Goal: Find specific page/section: Find specific page/section

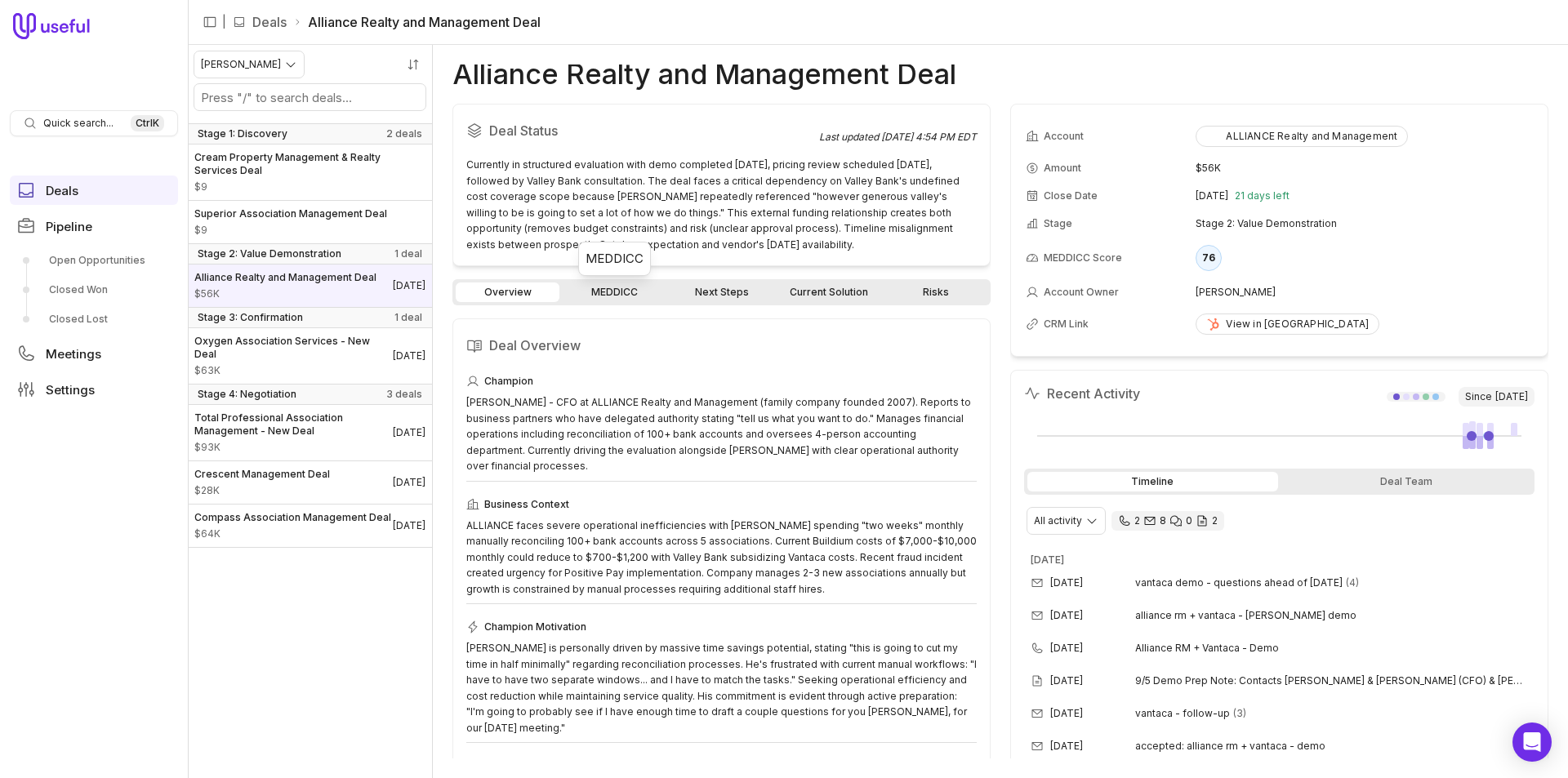
click at [606, 288] on link "MEDDICC" at bounding box center [614, 292] width 104 height 20
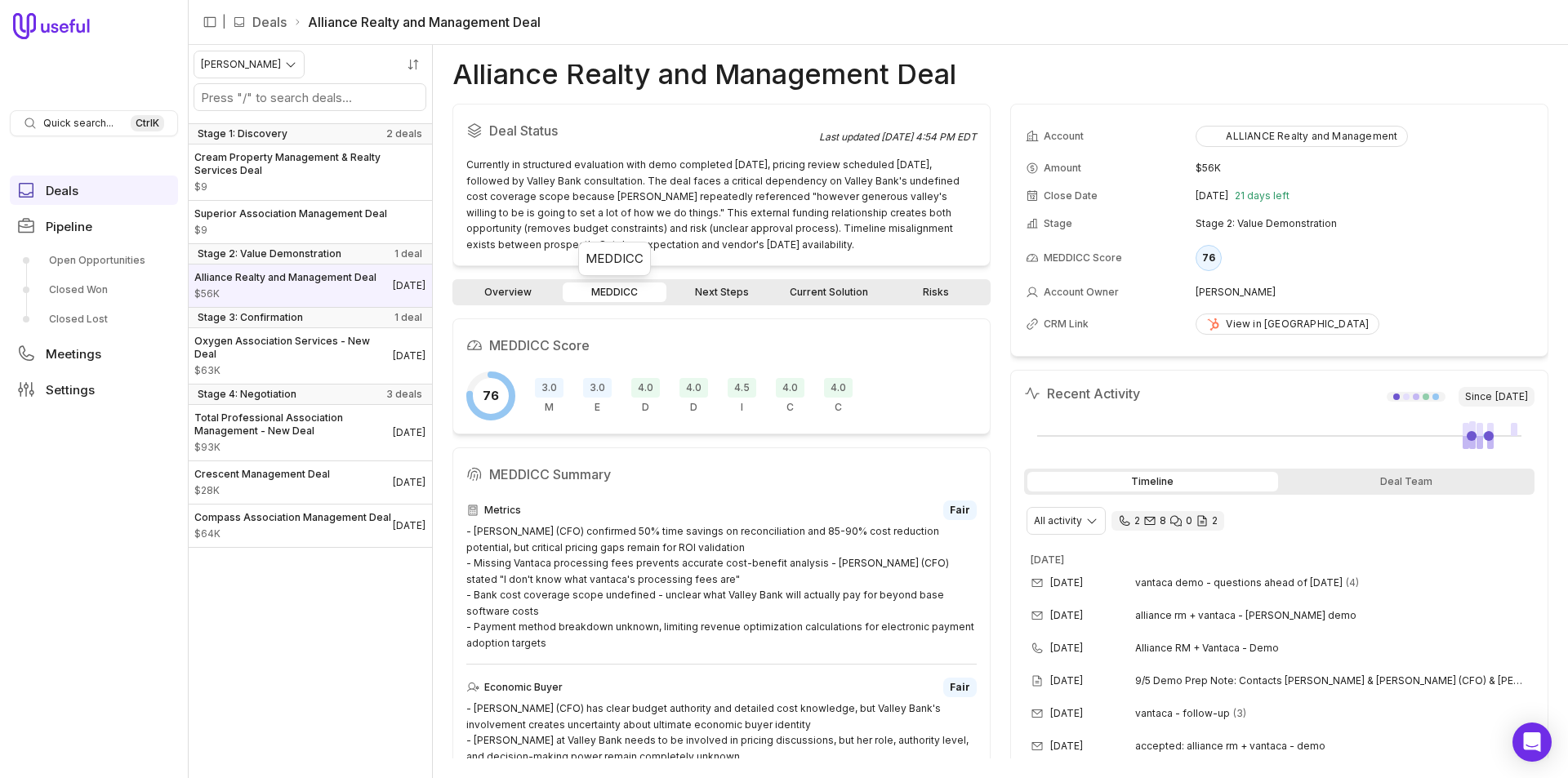
click at [608, 286] on link "MEDDICC" at bounding box center [614, 292] width 104 height 20
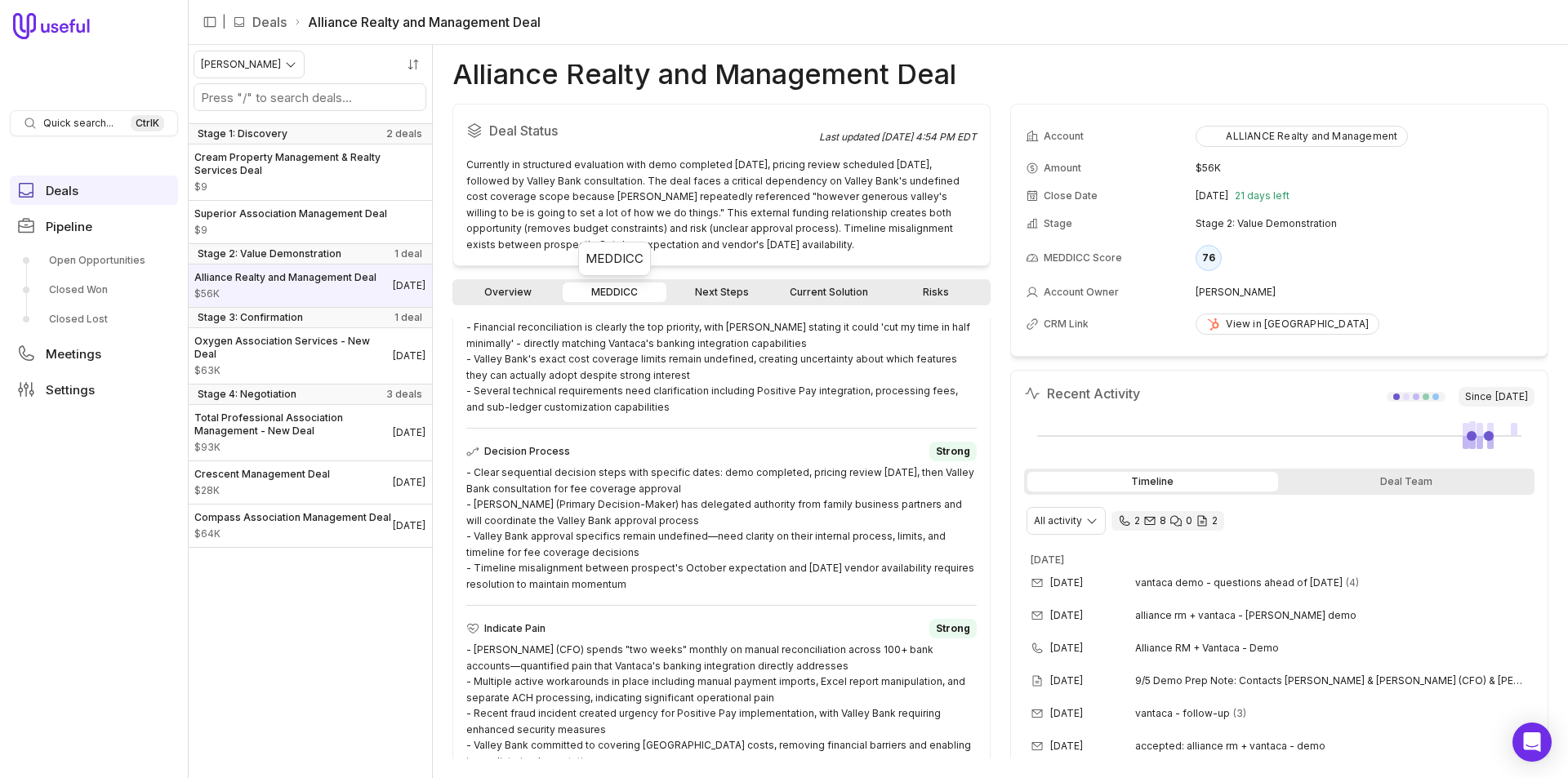
scroll to position [653, 0]
